Goal: Information Seeking & Learning: Learn about a topic

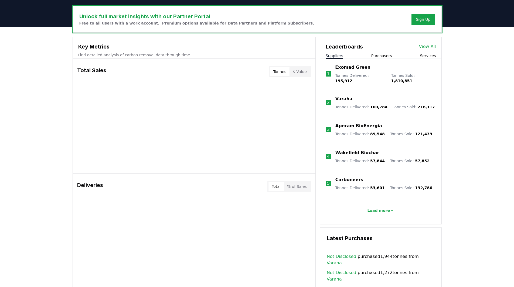
scroll to position [162, 0]
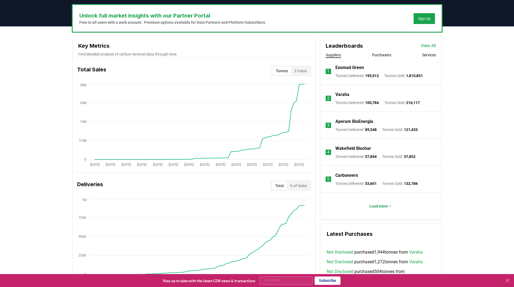
click at [300, 73] on button "$ Value" at bounding box center [300, 71] width 19 height 9
click at [280, 70] on button "Tonnes" at bounding box center [281, 71] width 19 height 9
click at [307, 71] on button "$ Value" at bounding box center [300, 71] width 19 height 9
click at [283, 71] on button "Tonnes" at bounding box center [281, 71] width 19 height 9
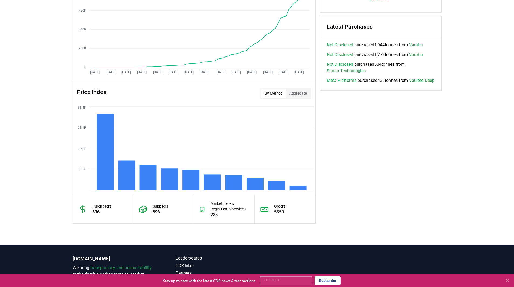
scroll to position [378, 0]
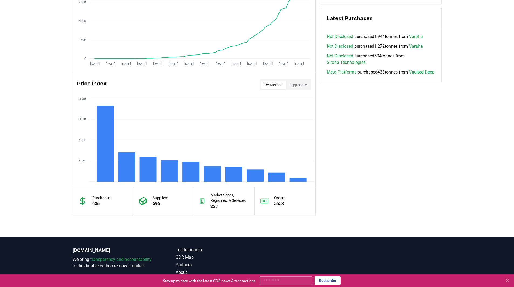
click at [296, 85] on button "Aggregate" at bounding box center [298, 85] width 24 height 9
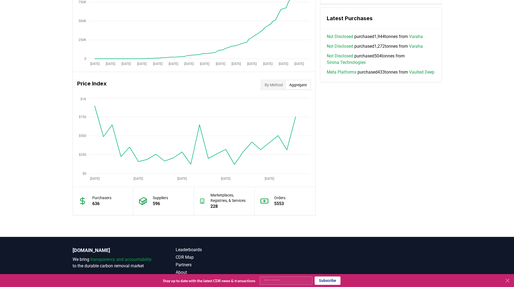
click at [269, 81] on button "By Method" at bounding box center [273, 85] width 25 height 9
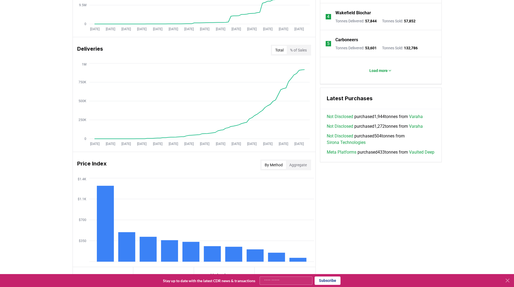
scroll to position [406, 0]
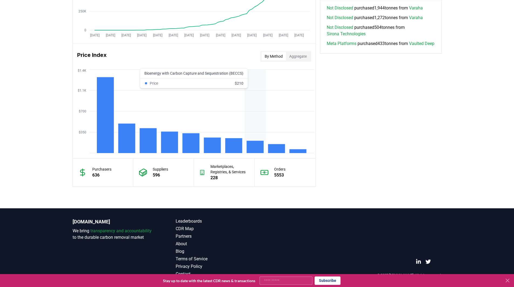
click at [254, 140] on icon "$350 $700 $1.1K $1.4K" at bounding box center [194, 111] width 242 height 86
click at [254, 142] on rect at bounding box center [254, 147] width 17 height 12
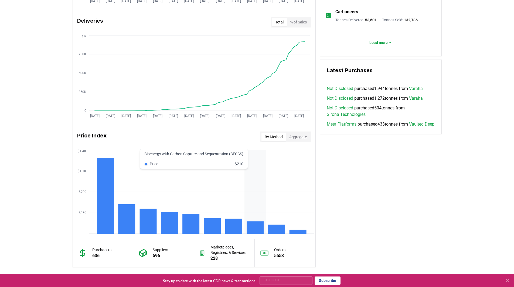
scroll to position [325, 0]
click at [460, 179] on div "Unlock full market insights with our Partner Portal Free to all users with a wo…" at bounding box center [257, 76] width 514 height 426
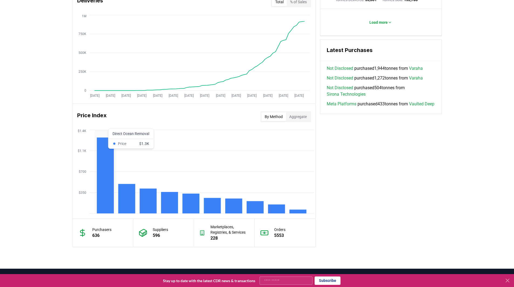
scroll to position [379, 0]
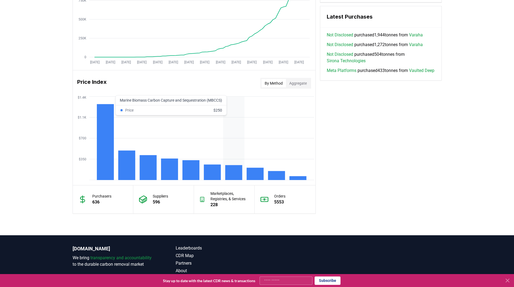
click at [232, 173] on rect at bounding box center [233, 172] width 17 height 15
click at [297, 84] on button "Aggregate" at bounding box center [298, 83] width 24 height 9
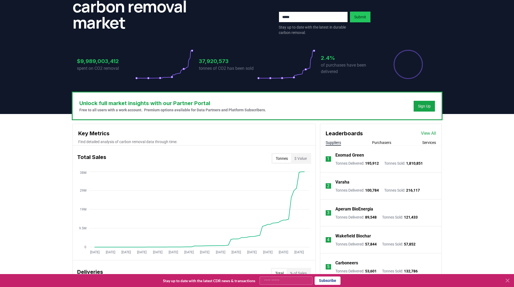
scroll to position [0, 0]
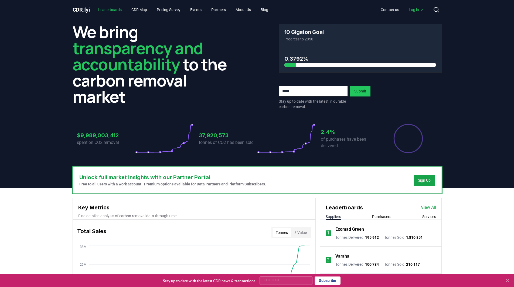
click at [117, 9] on link "Leaderboards" at bounding box center [110, 10] width 32 height 10
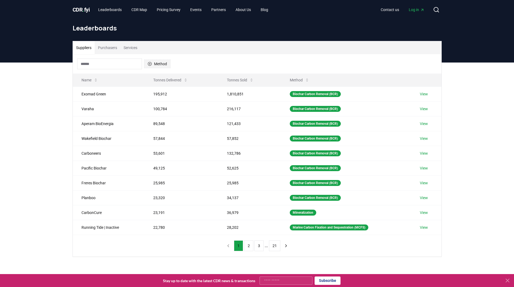
click at [163, 63] on button "Method" at bounding box center [157, 64] width 26 height 9
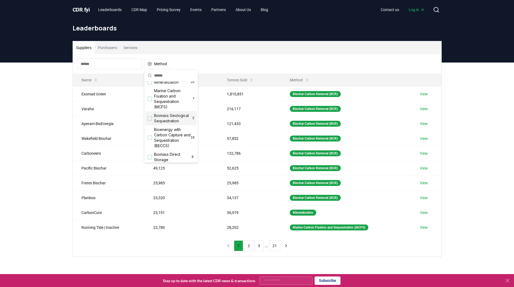
scroll to position [27, 0]
click at [173, 132] on span "Bioenergy with Carbon Capture and Sequestration (BECCS)" at bounding box center [172, 130] width 37 height 22
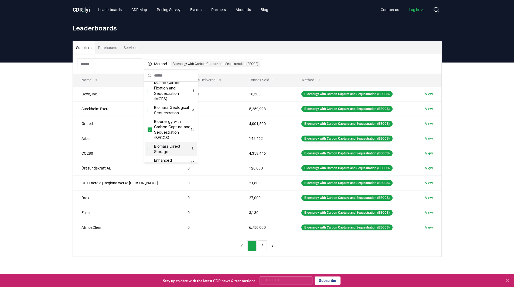
click at [18, 166] on div "Suppliers Purchasers Services Method 1 Bioenergy with Carbon Capture and Seques…" at bounding box center [257, 171] width 514 height 216
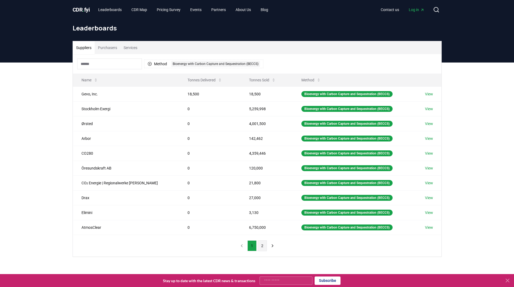
click at [264, 247] on button "2" at bounding box center [262, 246] width 9 height 11
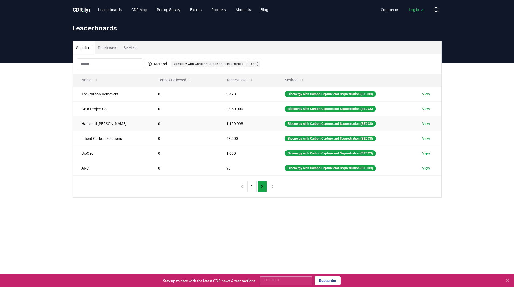
click at [251, 123] on td "1,199,998" at bounding box center [247, 123] width 58 height 15
click at [429, 123] on link "View" at bounding box center [426, 123] width 8 height 5
